Goal: Task Accomplishment & Management: Manage account settings

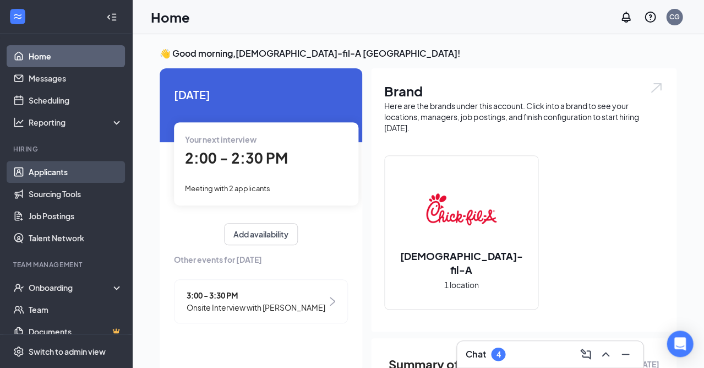
click at [67, 170] on link "Applicants" at bounding box center [76, 172] width 94 height 22
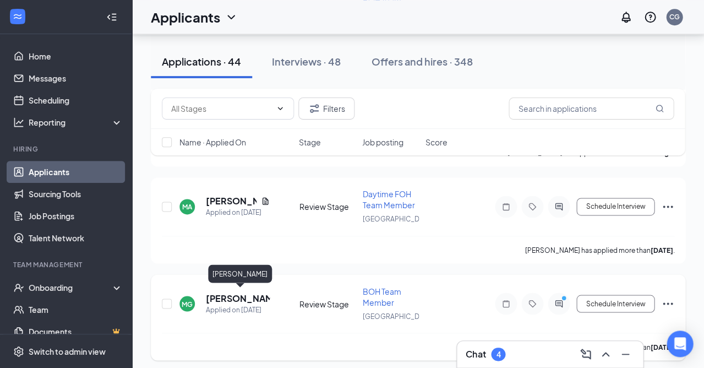
scroll to position [231, 0]
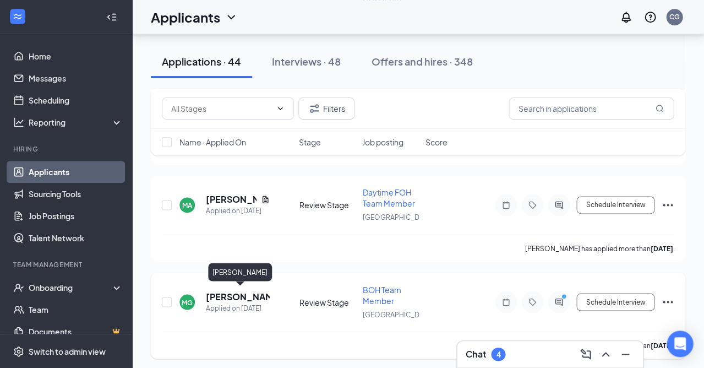
click at [219, 291] on h5 "[PERSON_NAME]" at bounding box center [238, 296] width 64 height 12
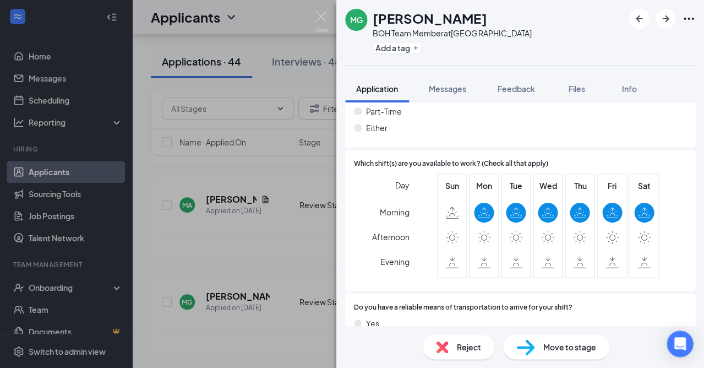
scroll to position [816, 0]
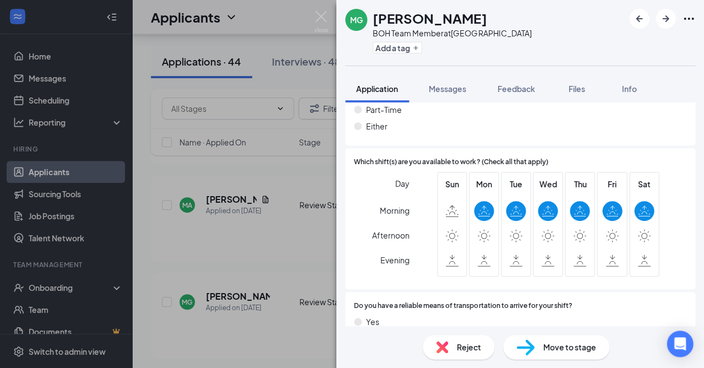
click at [254, 257] on div "MG [PERSON_NAME] BOH Team Member at [GEOGRAPHIC_DATA] Add a tag Application Mes…" at bounding box center [352, 184] width 704 height 368
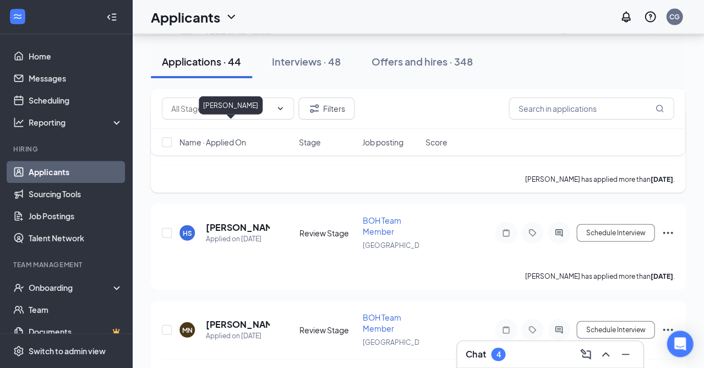
scroll to position [519, 0]
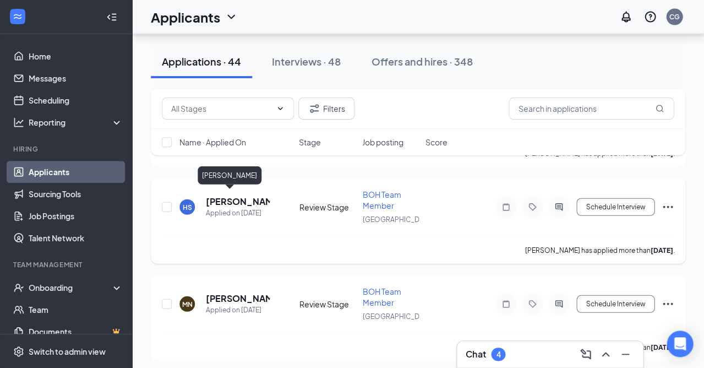
click at [232, 196] on h5 "[PERSON_NAME]" at bounding box center [238, 201] width 64 height 12
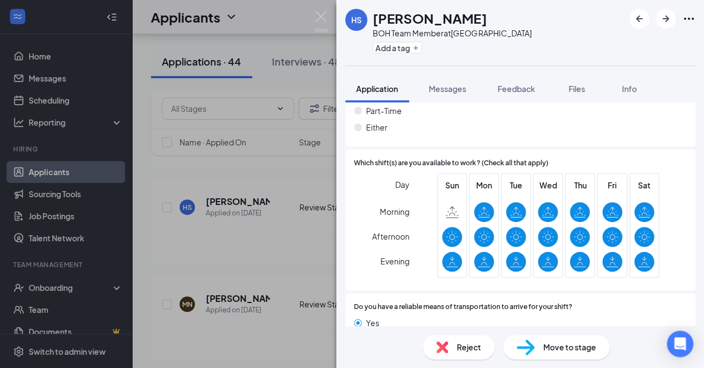
scroll to position [811, 0]
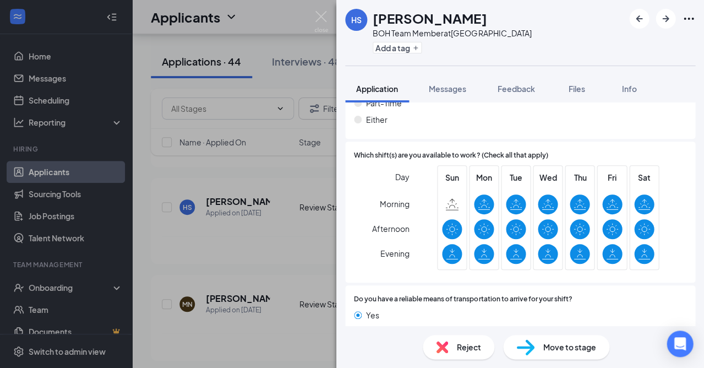
click at [526, 350] on img at bounding box center [525, 347] width 18 height 16
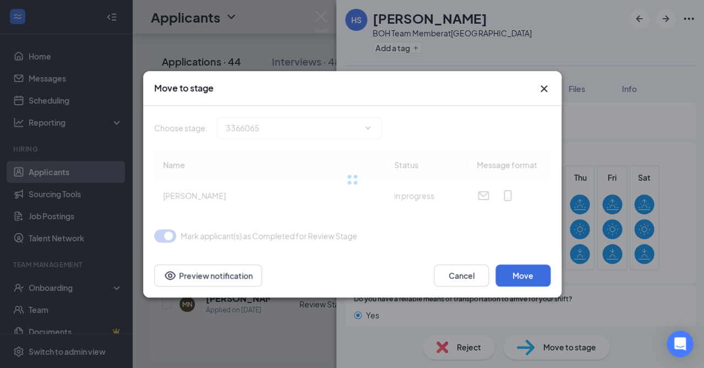
type input "Onsite Interview (next stage)"
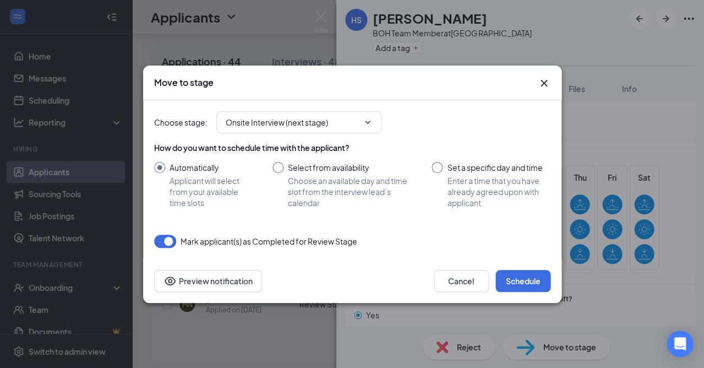
click at [369, 157] on div "How do you want to schedule time with the applicant? Automatically Applicant wi…" at bounding box center [352, 175] width 396 height 66
click at [280, 170] on div at bounding box center [278, 167] width 11 height 11
click at [279, 168] on div at bounding box center [278, 167] width 11 height 11
click at [281, 170] on div at bounding box center [278, 167] width 11 height 11
click at [277, 167] on input "Select from availability Choose an available day and time slot from the intervi…" at bounding box center [342, 185] width 138 height 46
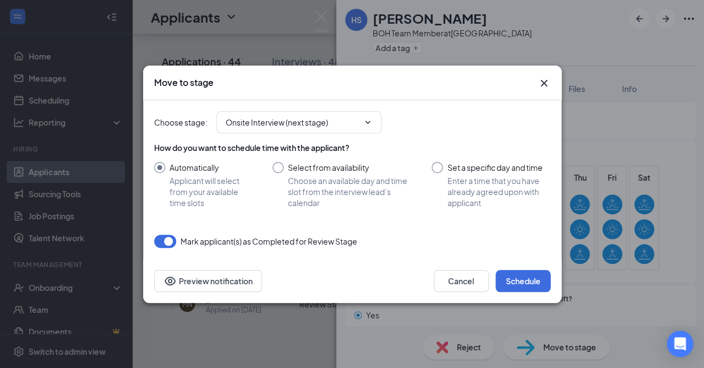
radio input "true"
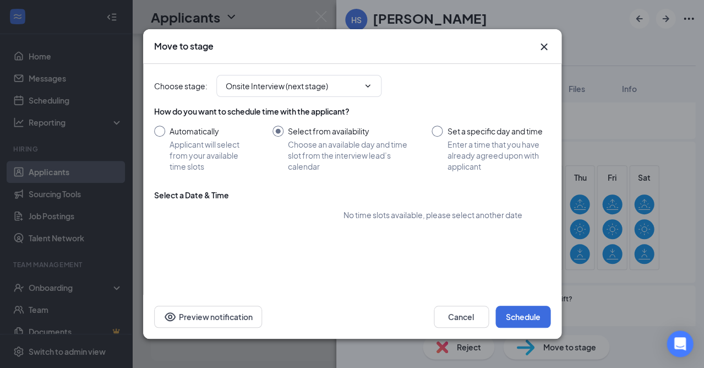
radio input "false"
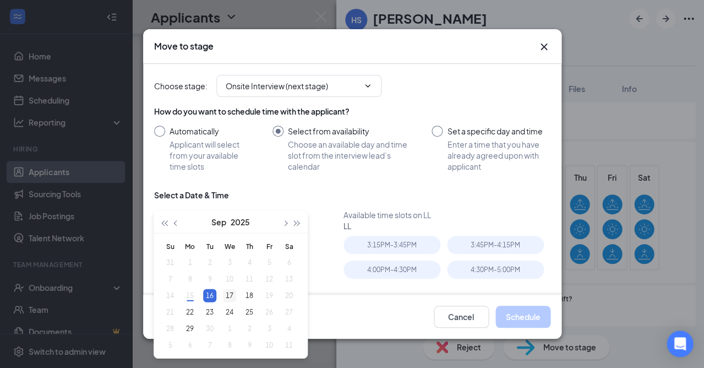
click at [233, 297] on div "17" at bounding box center [229, 295] width 13 height 13
type input "[DATE]"
click at [418, 273] on div "9:00AM - 9:30AM" at bounding box center [392, 269] width 97 height 18
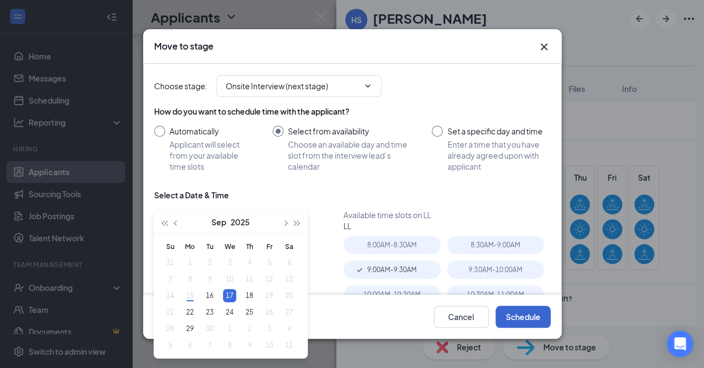
click at [513, 315] on button "Schedule" at bounding box center [523, 317] width 55 height 22
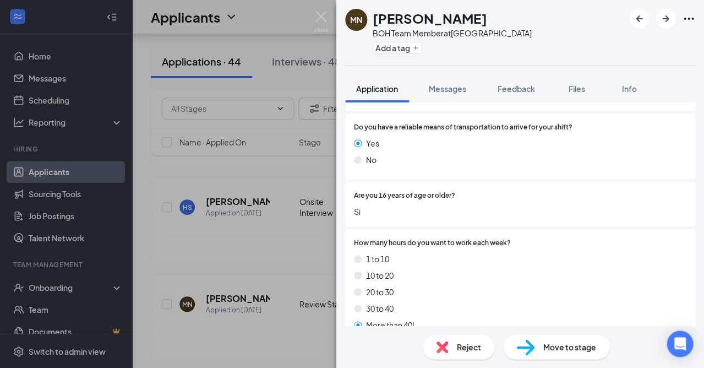
scroll to position [994, 0]
click at [315, 18] on img at bounding box center [321, 21] width 14 height 21
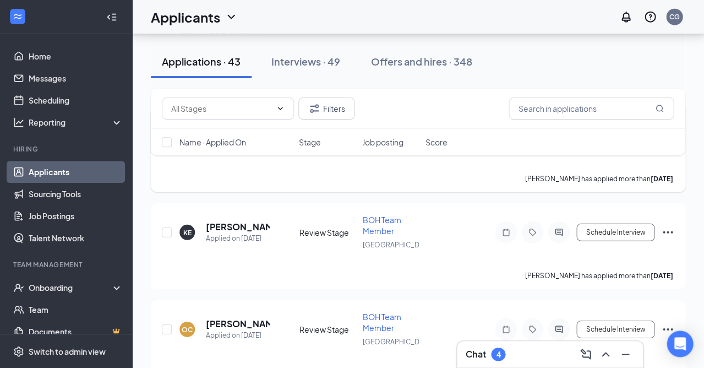
scroll to position [604, 0]
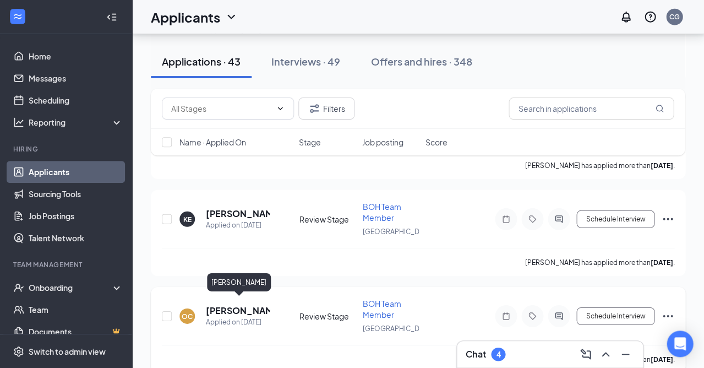
click at [228, 304] on h5 "[PERSON_NAME]" at bounding box center [238, 310] width 64 height 12
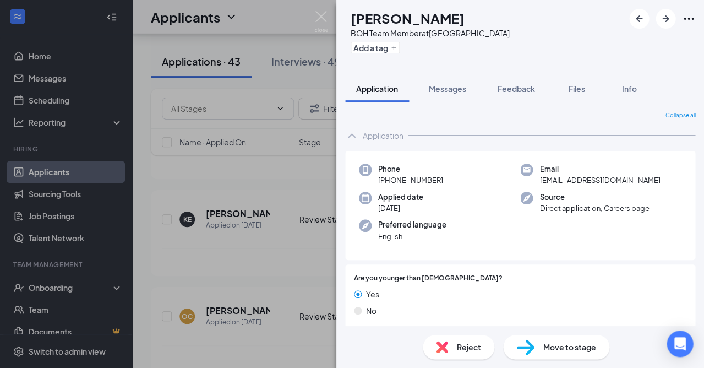
click at [533, 352] on img at bounding box center [525, 347] width 18 height 16
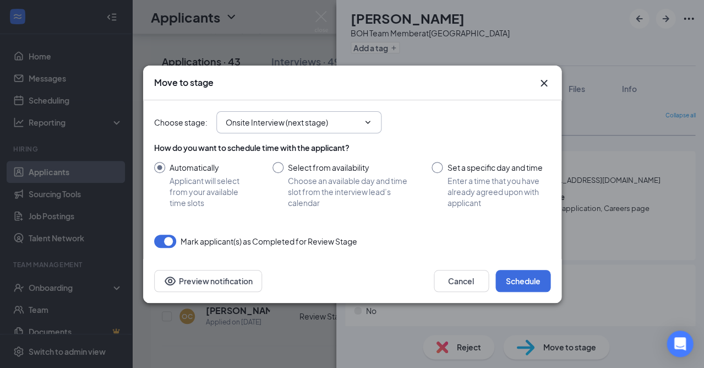
click at [330, 124] on input "Onsite Interview (next stage)" at bounding box center [292, 122] width 133 height 12
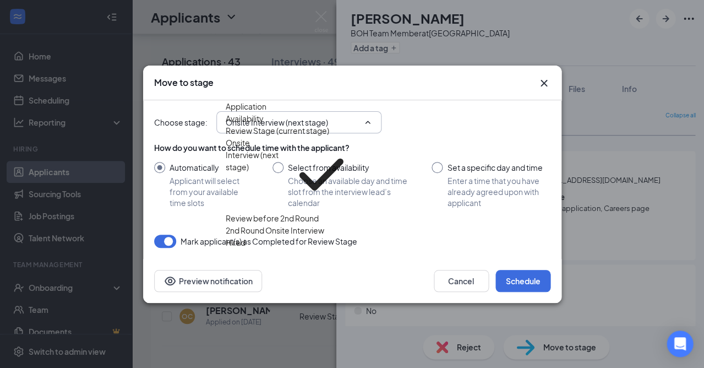
scroll to position [11, 0]
click at [246, 248] on div "Hired" at bounding box center [236, 242] width 20 height 12
type input "Hired"
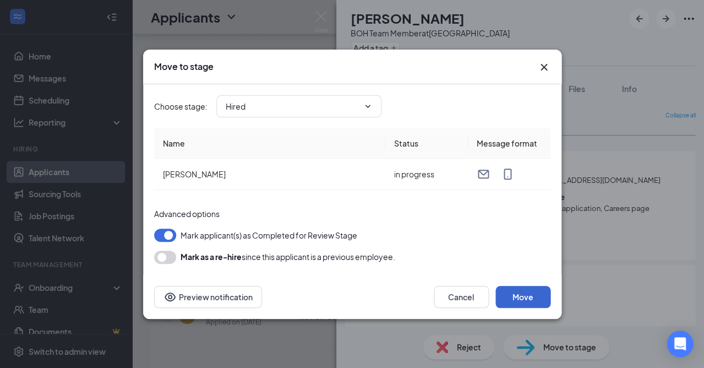
click at [531, 300] on button "Move" at bounding box center [523, 297] width 55 height 22
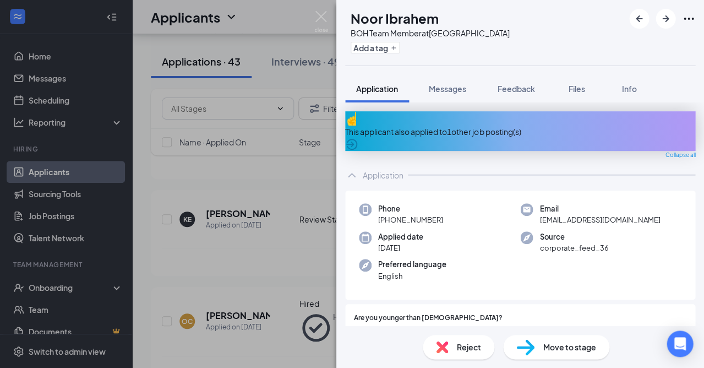
click at [281, 268] on div "NI Noor [PERSON_NAME] Team Member at [GEOGRAPHIC_DATA] Add a tag Application Me…" at bounding box center [352, 184] width 704 height 368
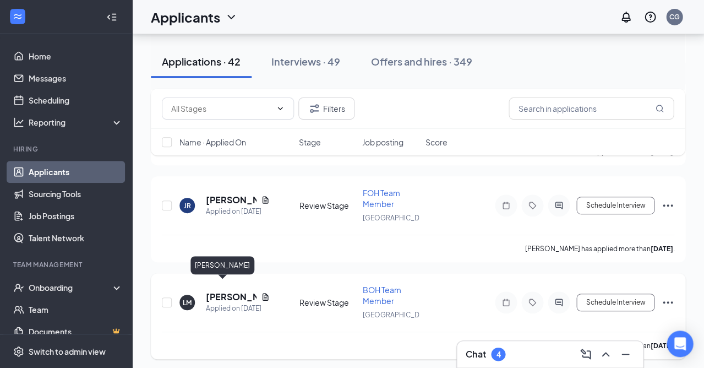
scroll to position [910, 0]
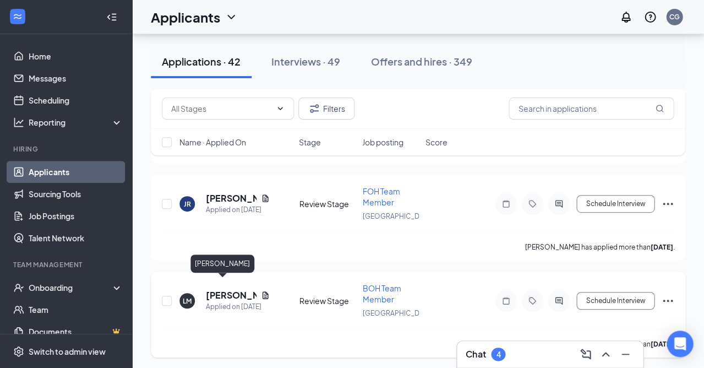
click at [225, 289] on h5 "[PERSON_NAME]" at bounding box center [231, 295] width 51 height 12
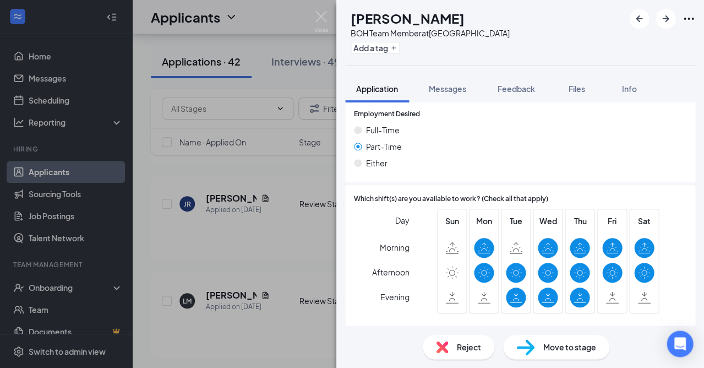
scroll to position [1066, 0]
click at [446, 339] on div "Reject" at bounding box center [459, 347] width 72 height 24
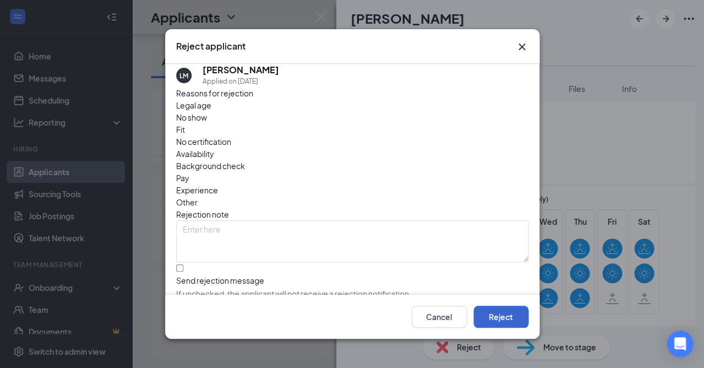
click at [498, 319] on button "Reject" at bounding box center [500, 317] width 55 height 22
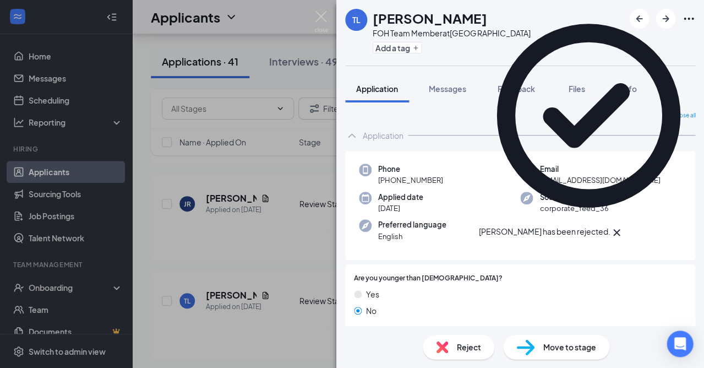
click at [181, 270] on div "[PERSON_NAME] [PERSON_NAME] FOH Team Member at [GEOGRAPHIC_DATA] Add a tag Appl…" at bounding box center [352, 184] width 704 height 368
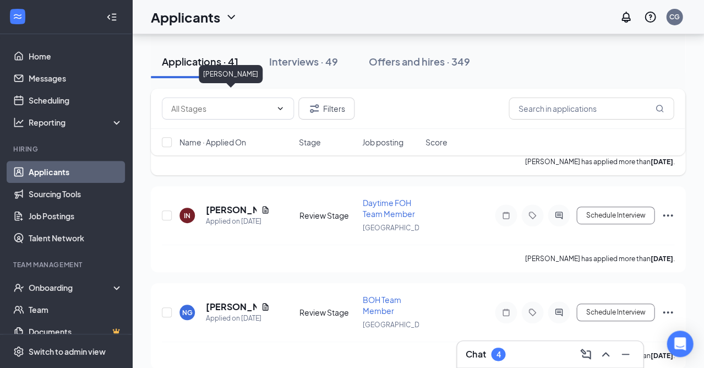
scroll to position [1910, 0]
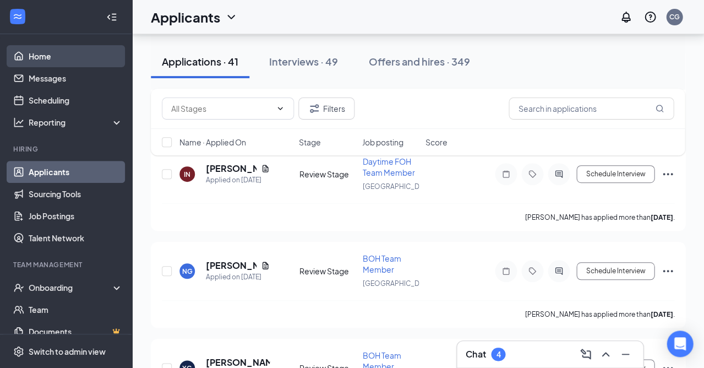
click at [47, 51] on link "Home" at bounding box center [76, 56] width 94 height 22
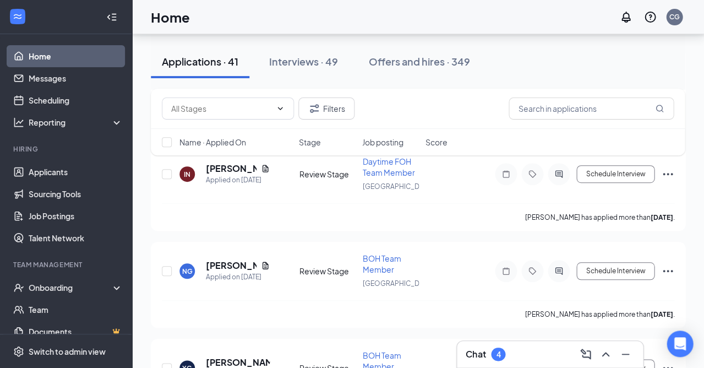
scroll to position [246, 0]
